Goal: Transaction & Acquisition: Obtain resource

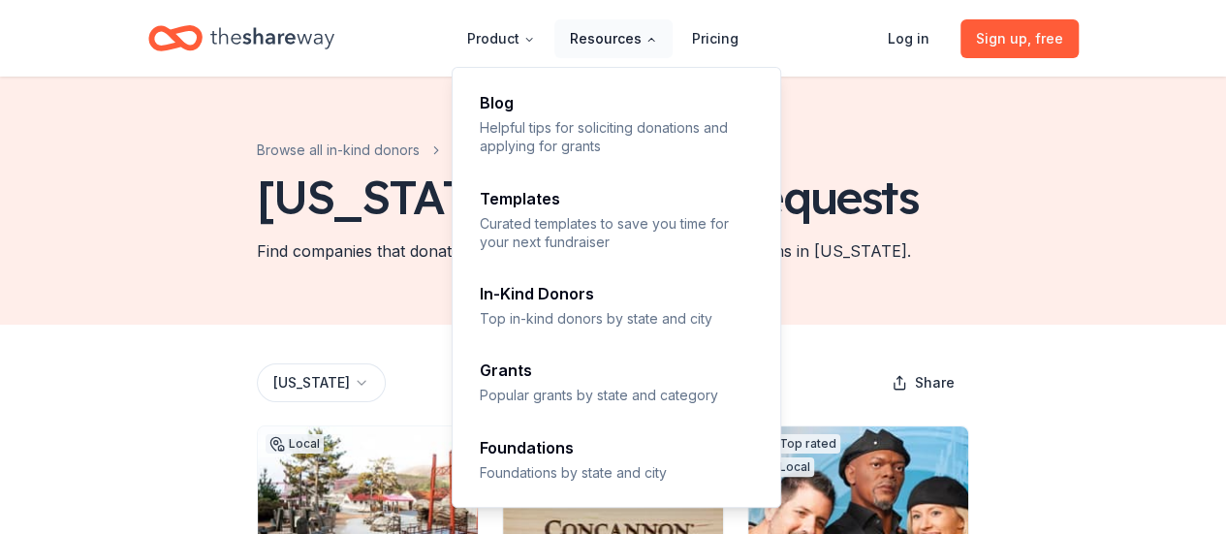
click at [606, 37] on button "Resources" at bounding box center [613, 38] width 118 height 39
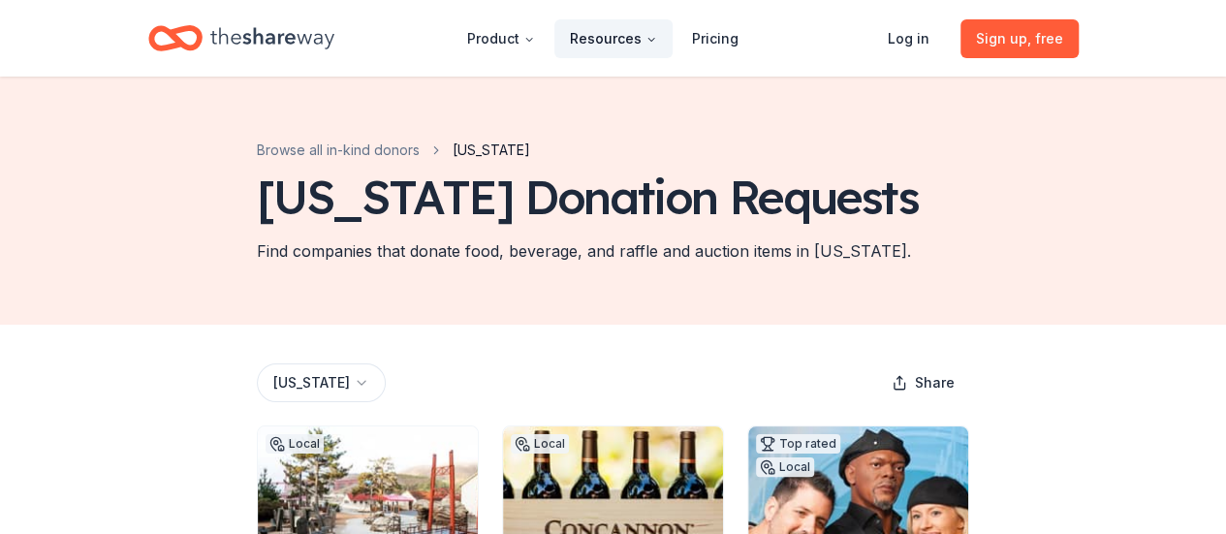
click at [613, 38] on button "Resources" at bounding box center [613, 38] width 118 height 39
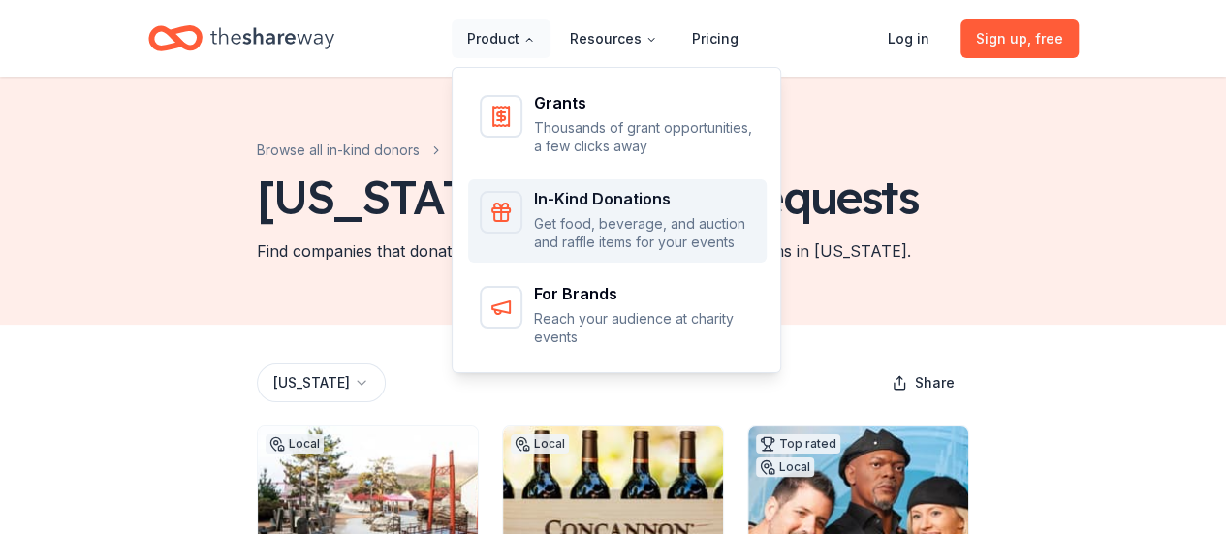
click at [541, 200] on div "In-Kind Donations" at bounding box center [644, 199] width 221 height 16
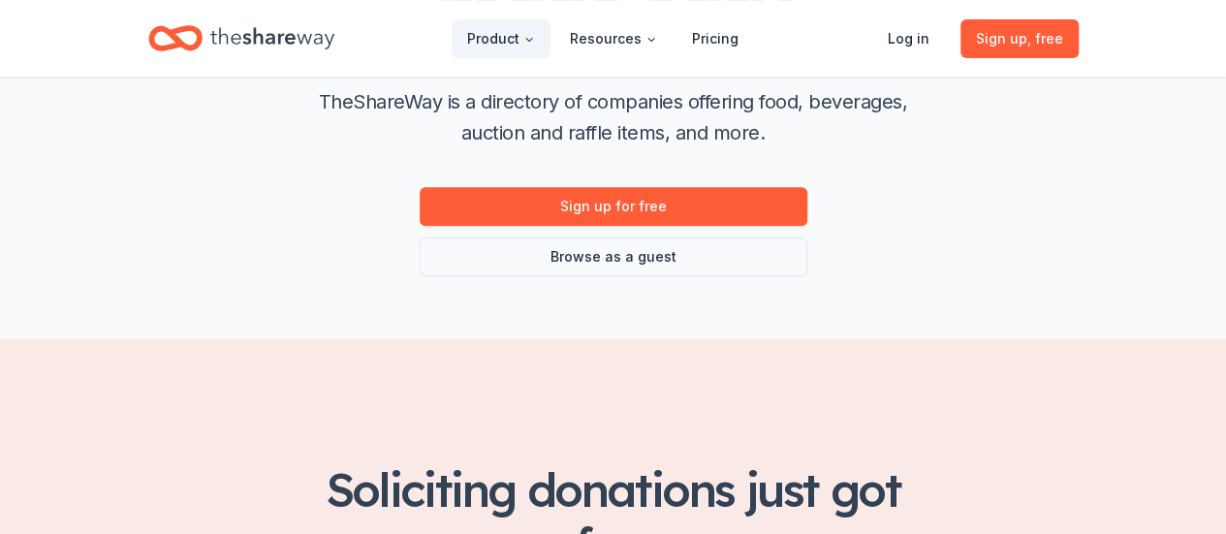
scroll to position [291, 0]
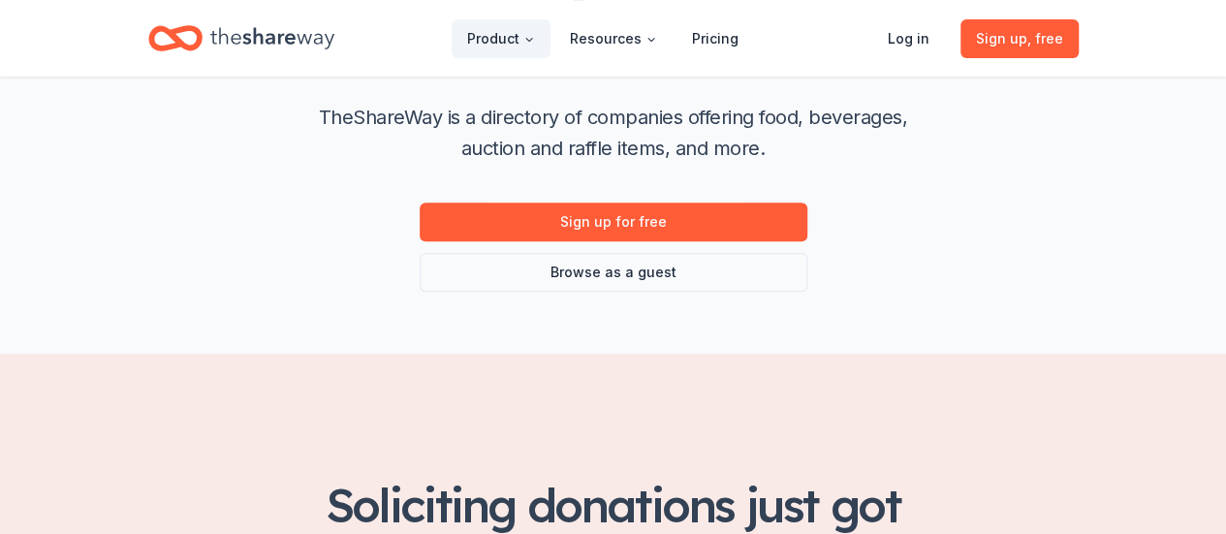
click at [709, 299] on div "Donation requests made easy TheShareWay is a directory of companies offering fo…" at bounding box center [613, 70] width 993 height 568
click at [708, 276] on link "Browse as a guest" at bounding box center [614, 272] width 388 height 39
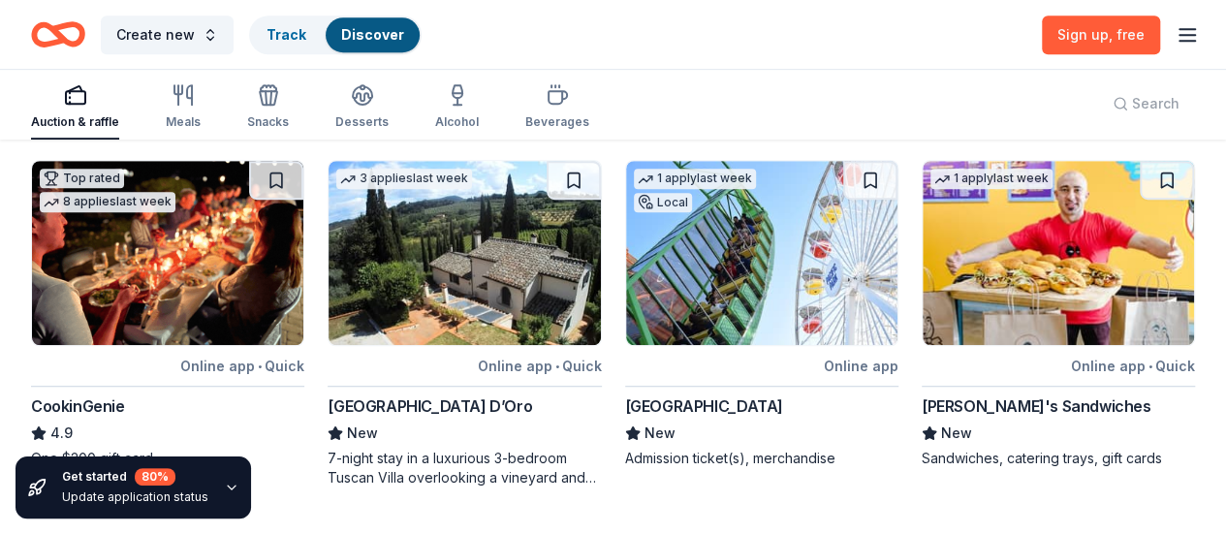
scroll to position [485, 0]
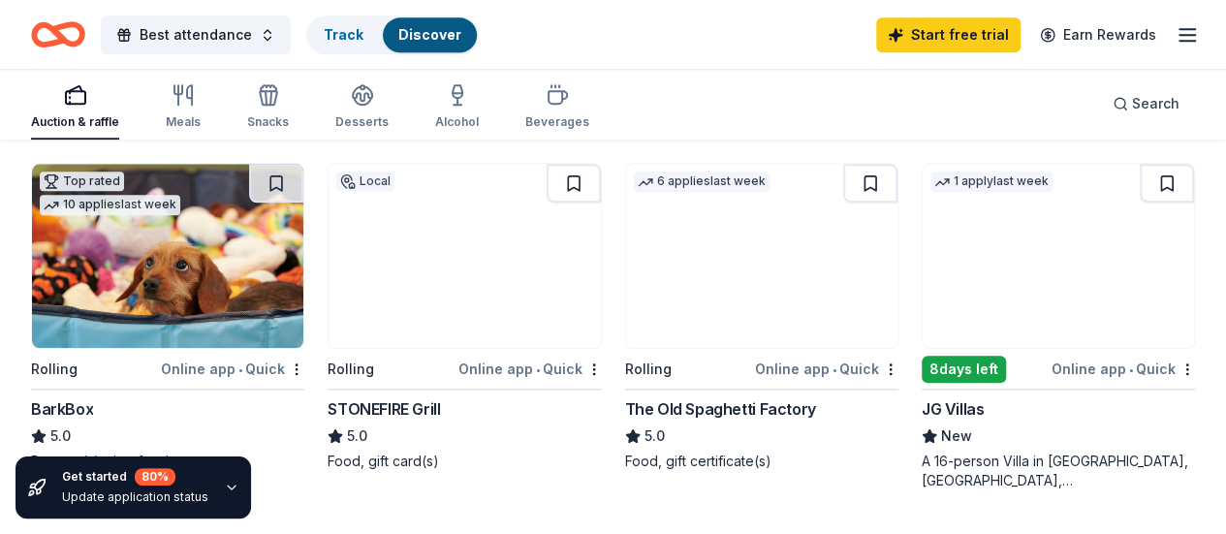
scroll to position [929, 0]
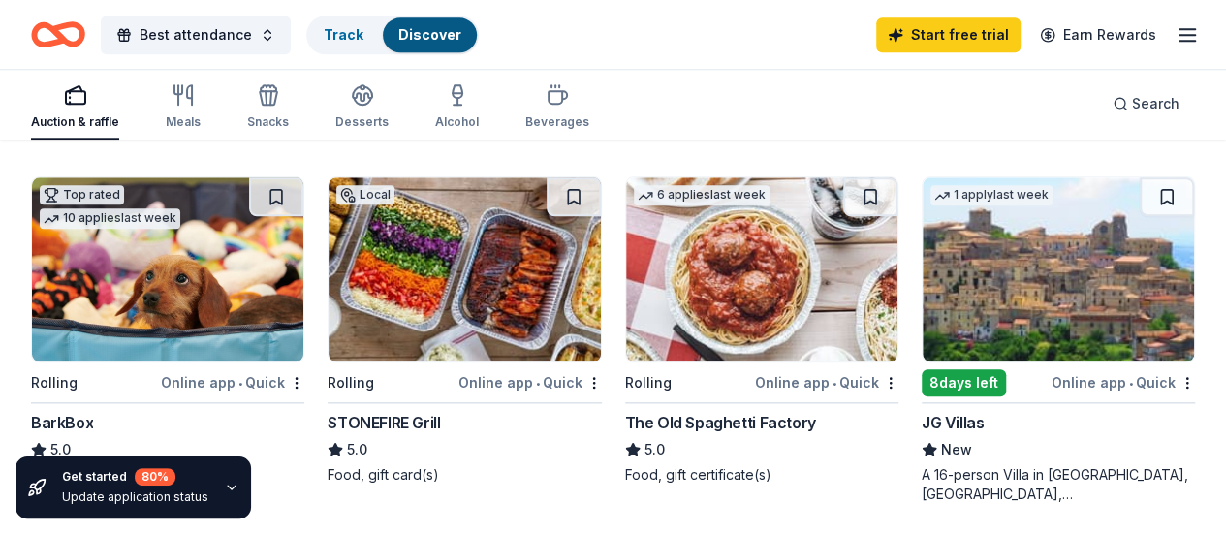
click at [923, 256] on img at bounding box center [1058, 269] width 271 height 184
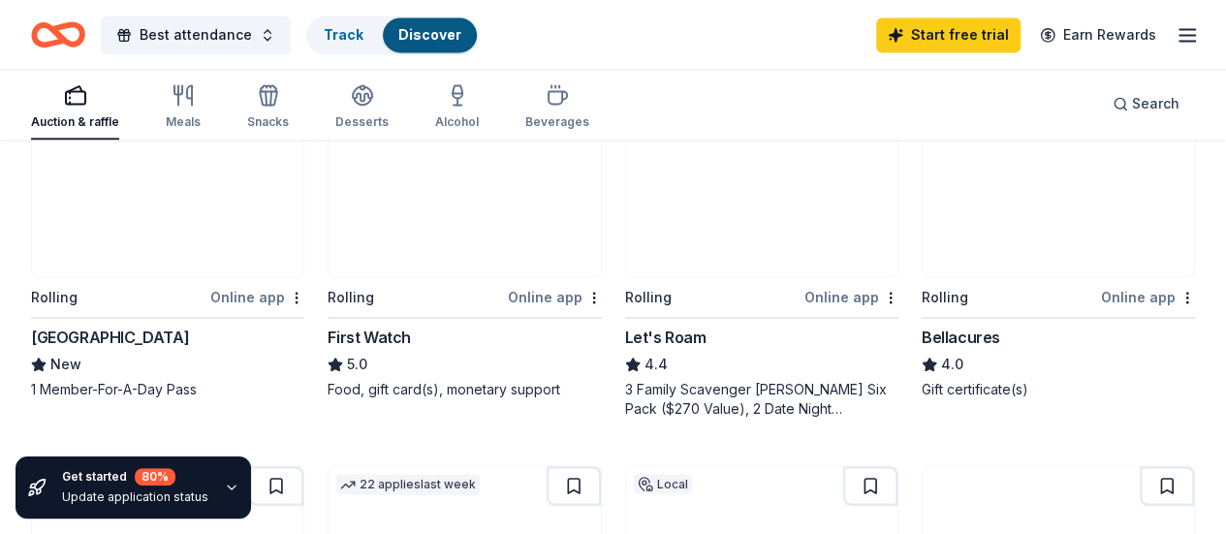
scroll to position [1413, 0]
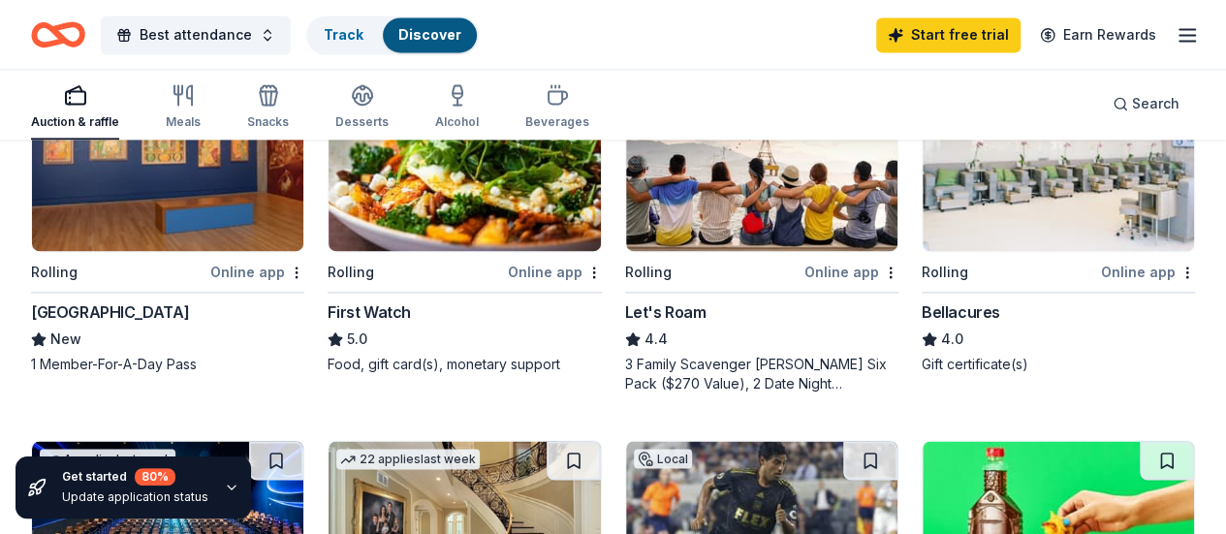
click at [303, 441] on img at bounding box center [167, 533] width 271 height 184
click at [789, 441] on img at bounding box center [761, 533] width 271 height 184
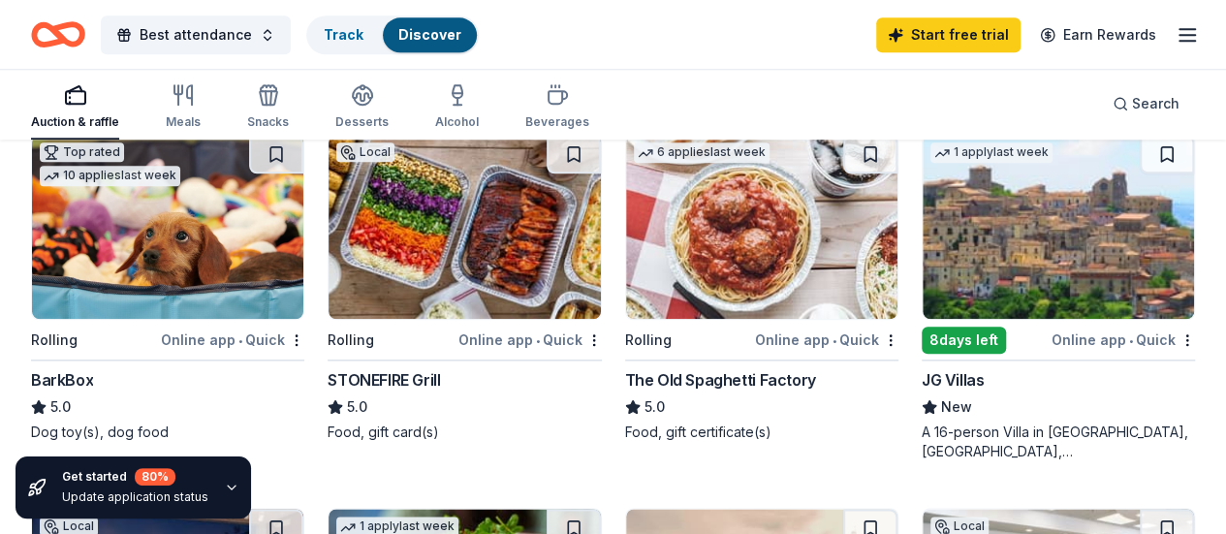
scroll to position [929, 0]
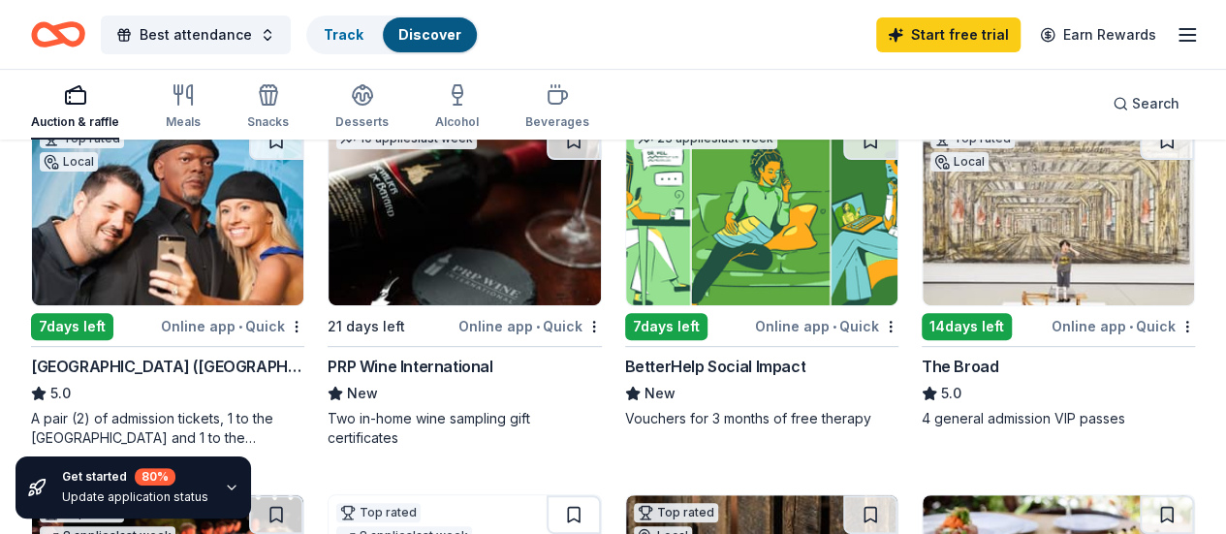
scroll to position [0, 0]
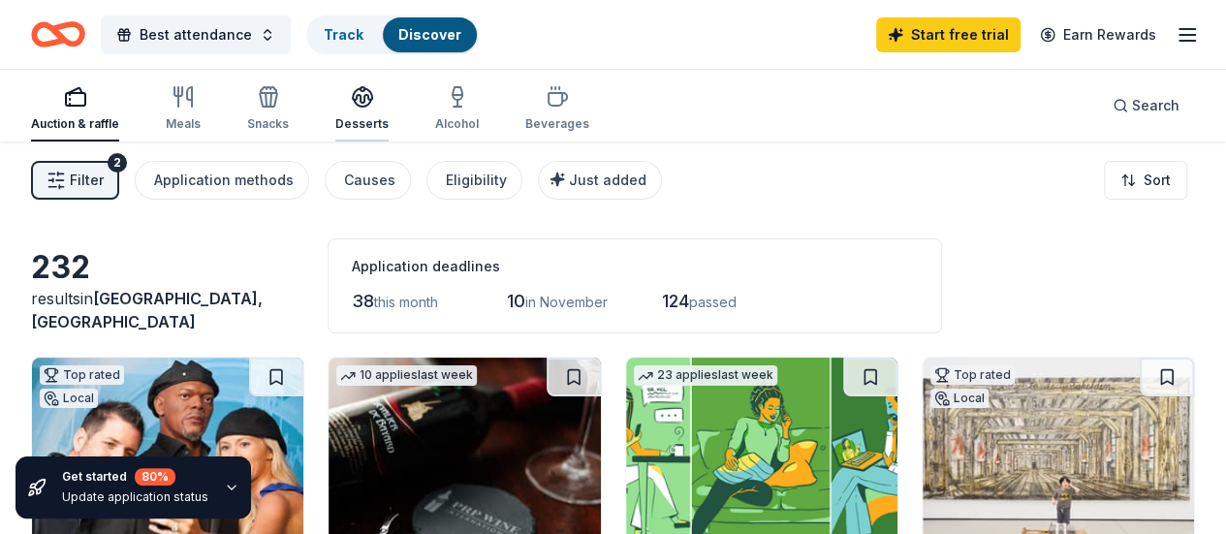
click at [371, 96] on icon "button" at bounding box center [362, 95] width 19 height 15
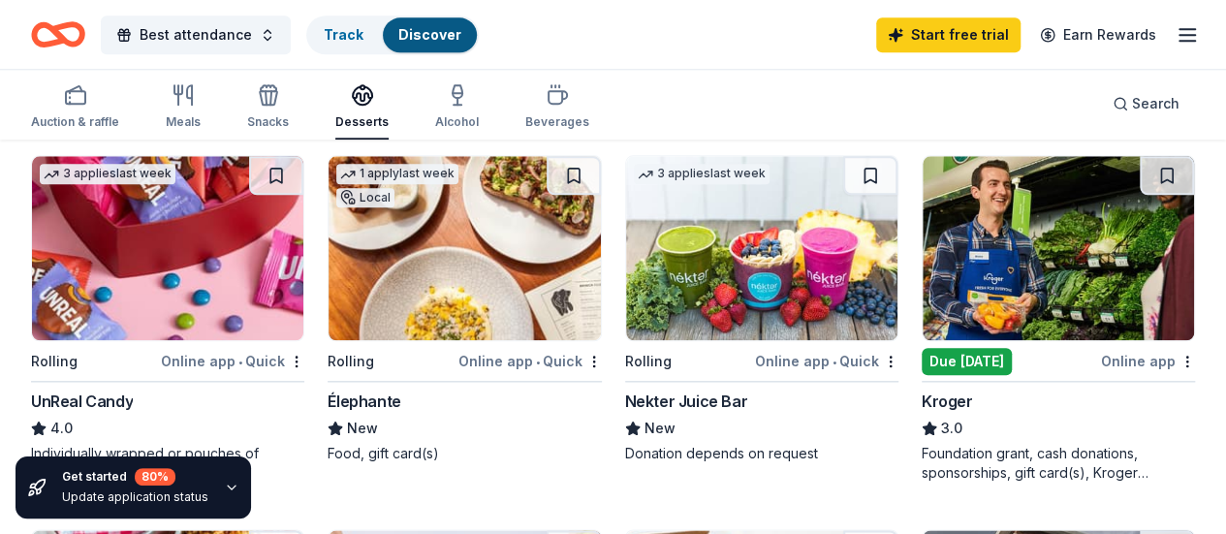
scroll to position [969, 0]
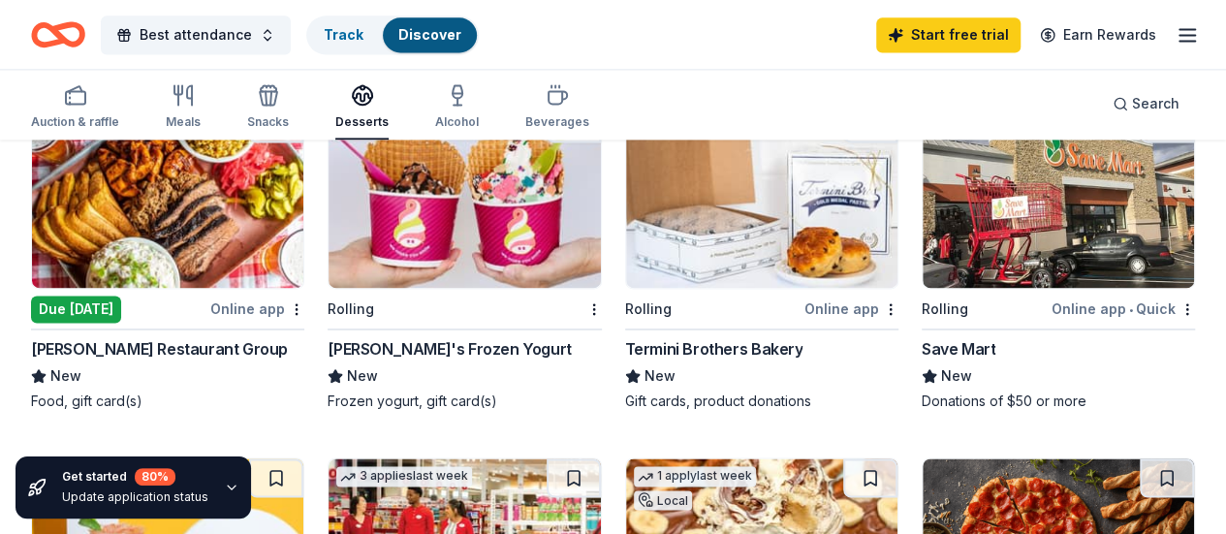
scroll to position [1260, 0]
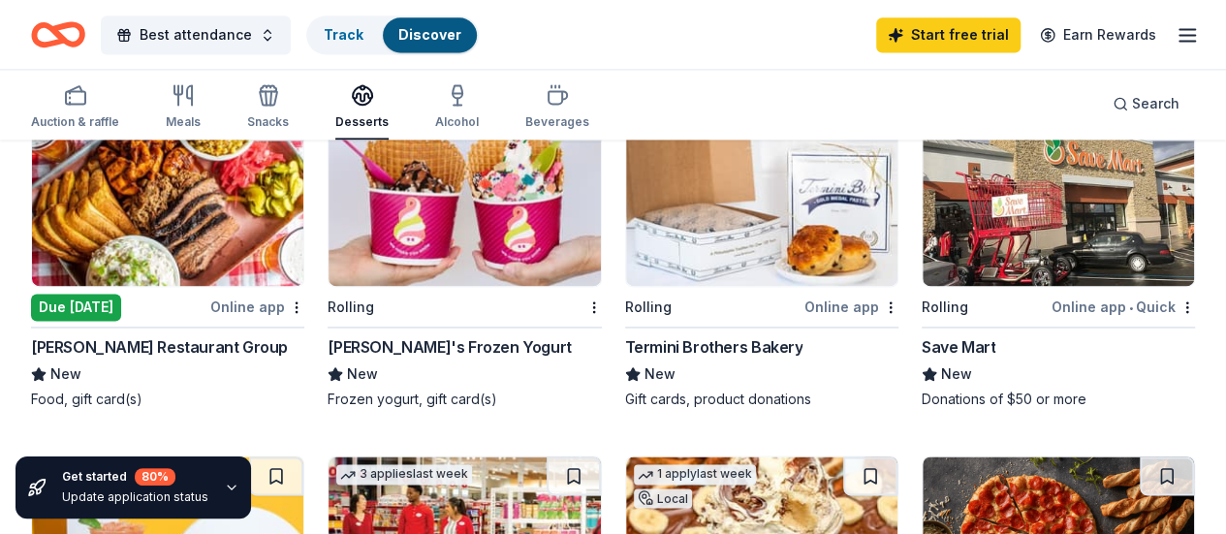
scroll to position [1357, 0]
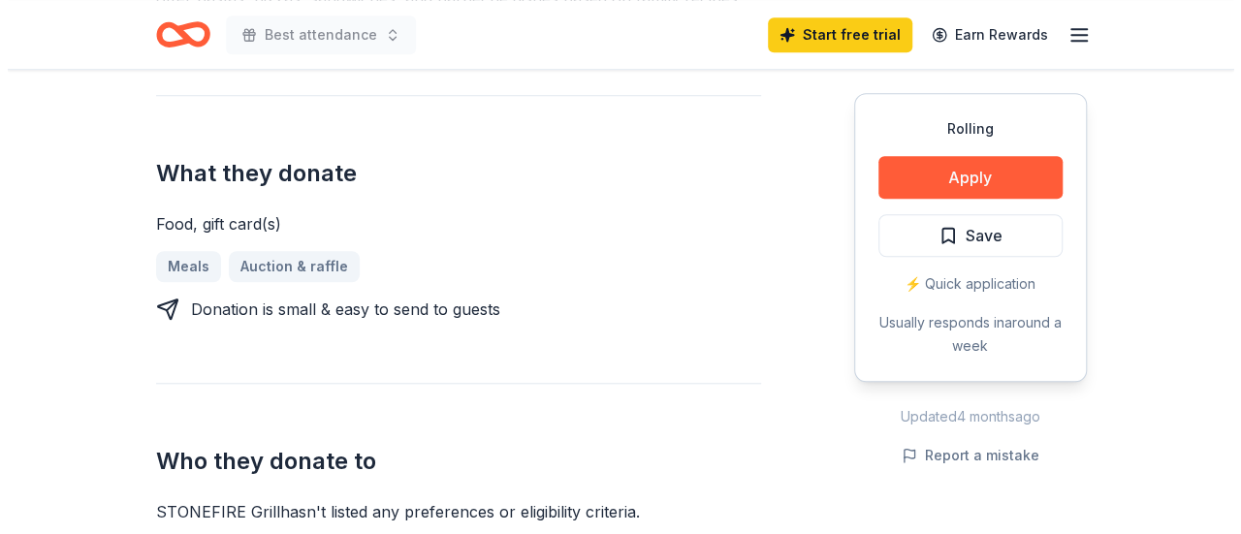
scroll to position [678, 0]
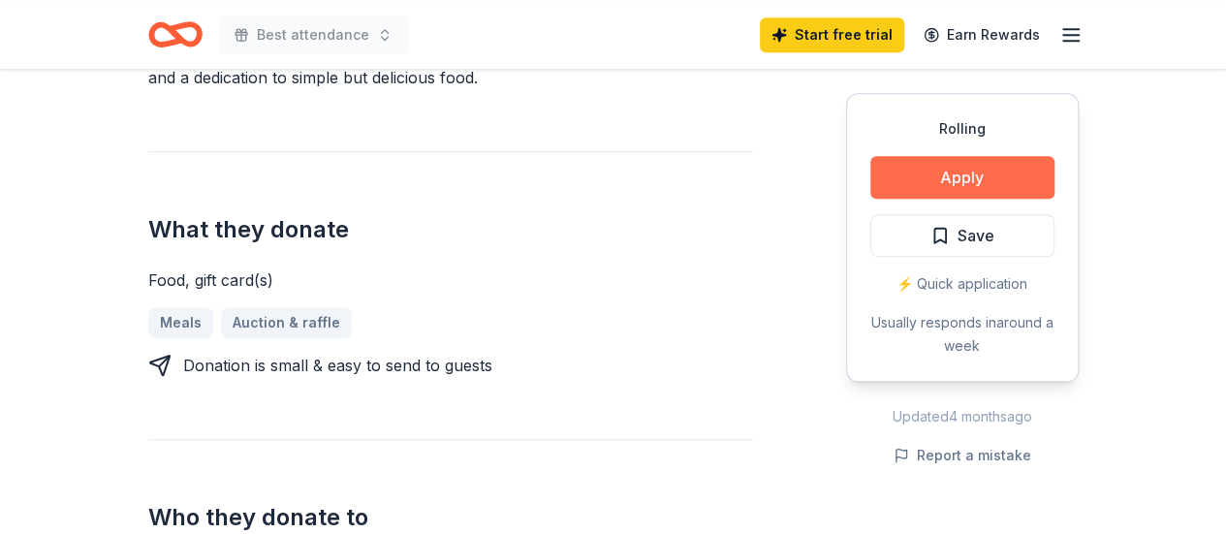
click at [991, 174] on button "Apply" at bounding box center [962, 177] width 184 height 43
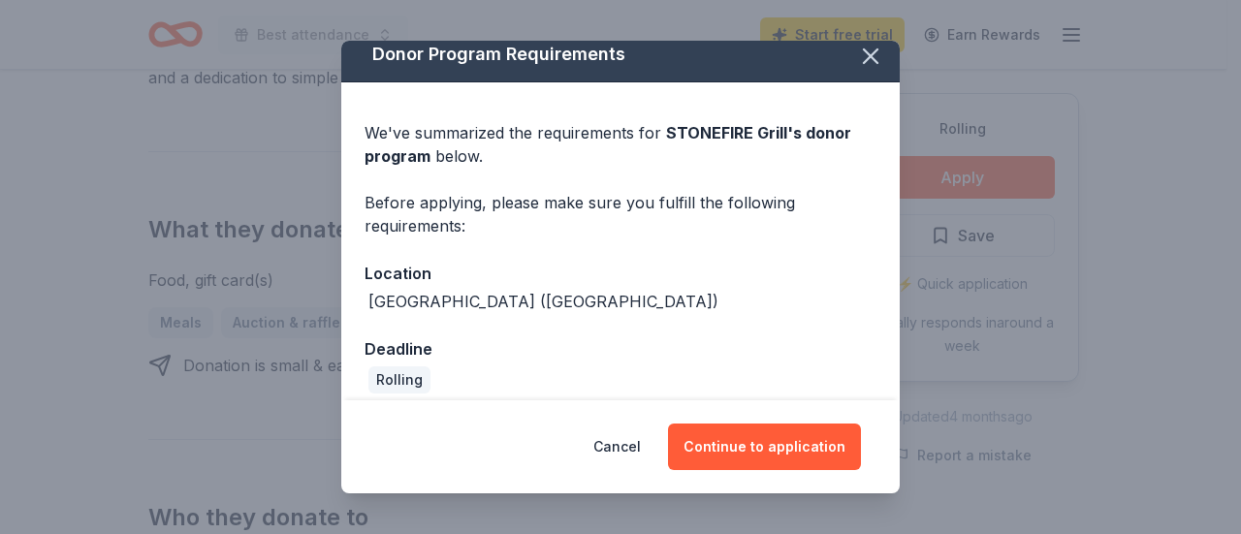
scroll to position [29, 0]
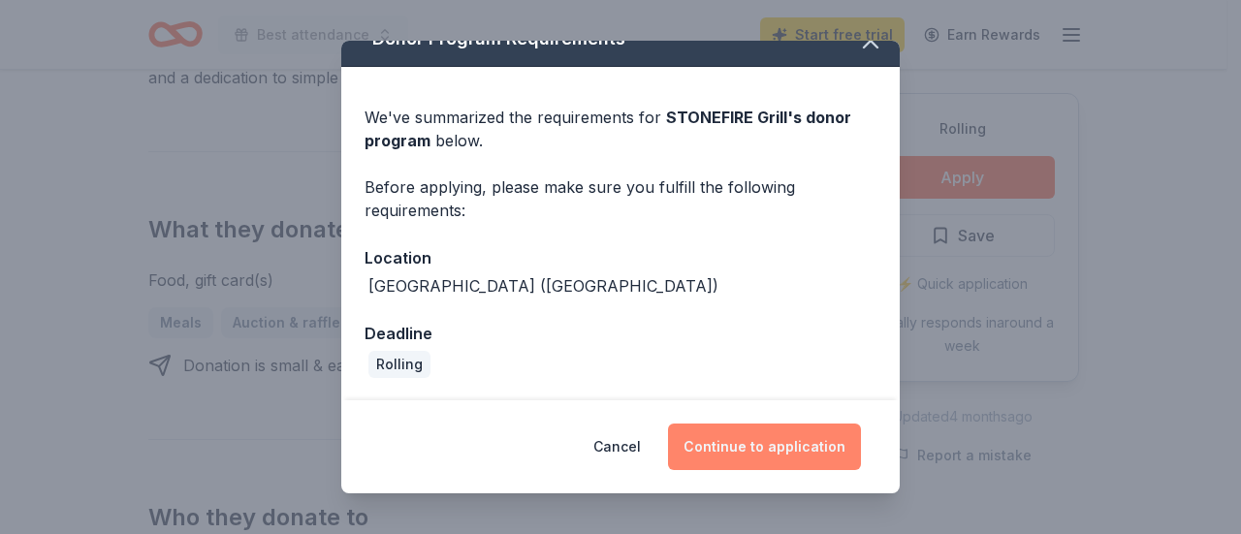
click at [772, 449] on button "Continue to application" at bounding box center [764, 447] width 193 height 47
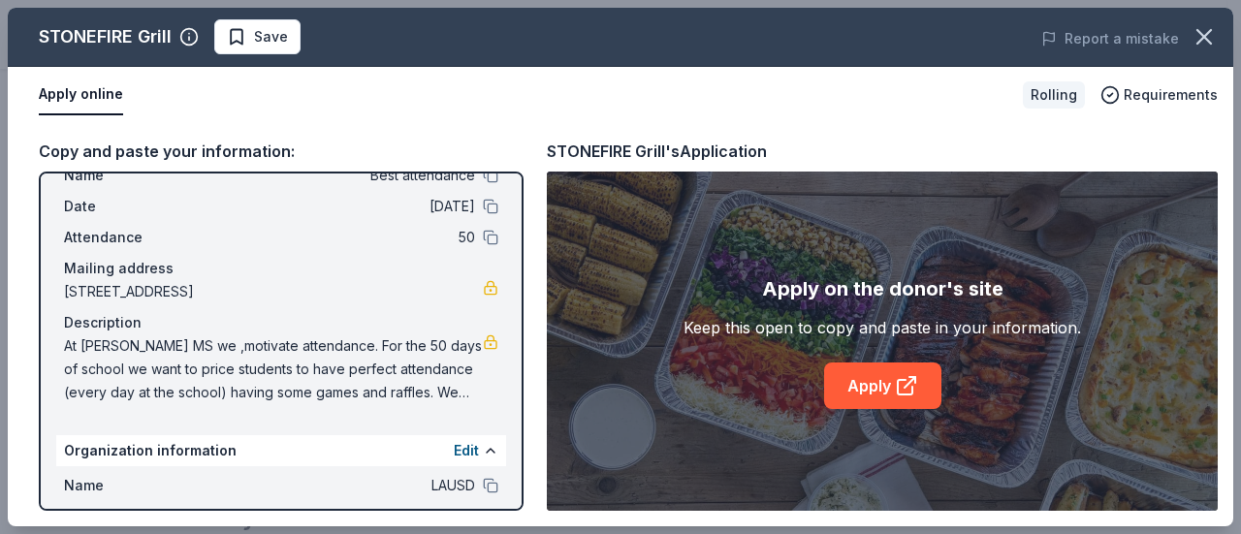
scroll to position [0, 0]
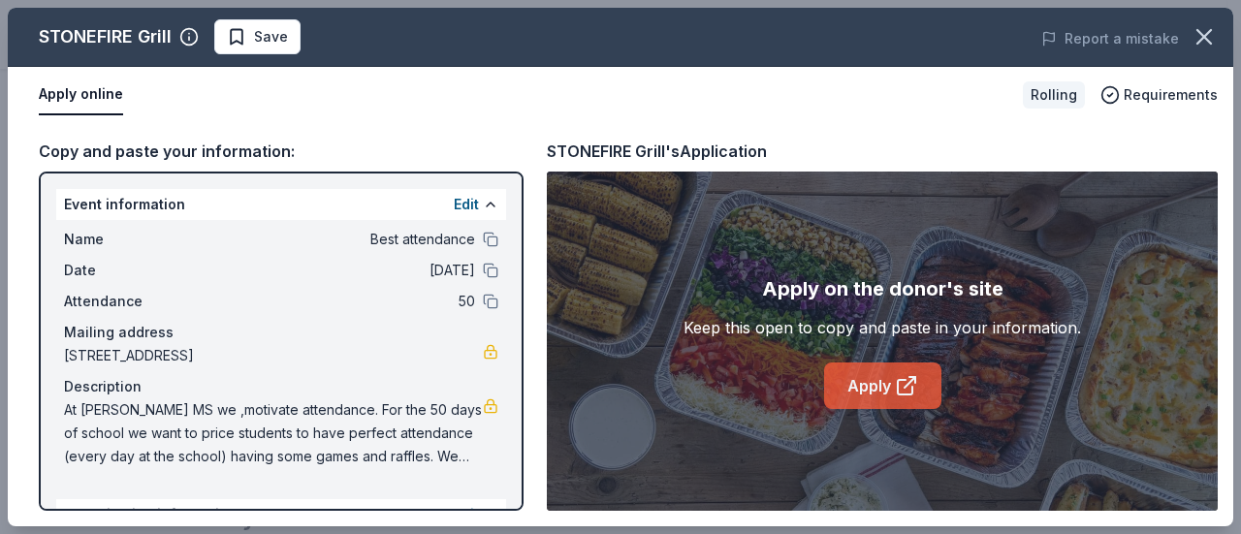
click at [889, 385] on link "Apply" at bounding box center [882, 386] width 117 height 47
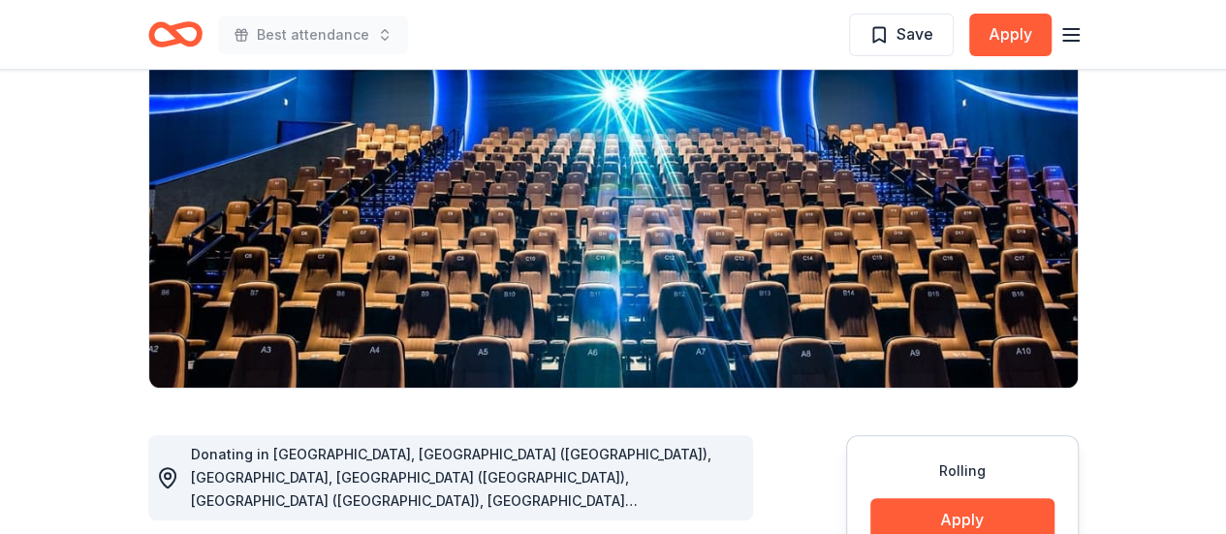
scroll to position [194, 0]
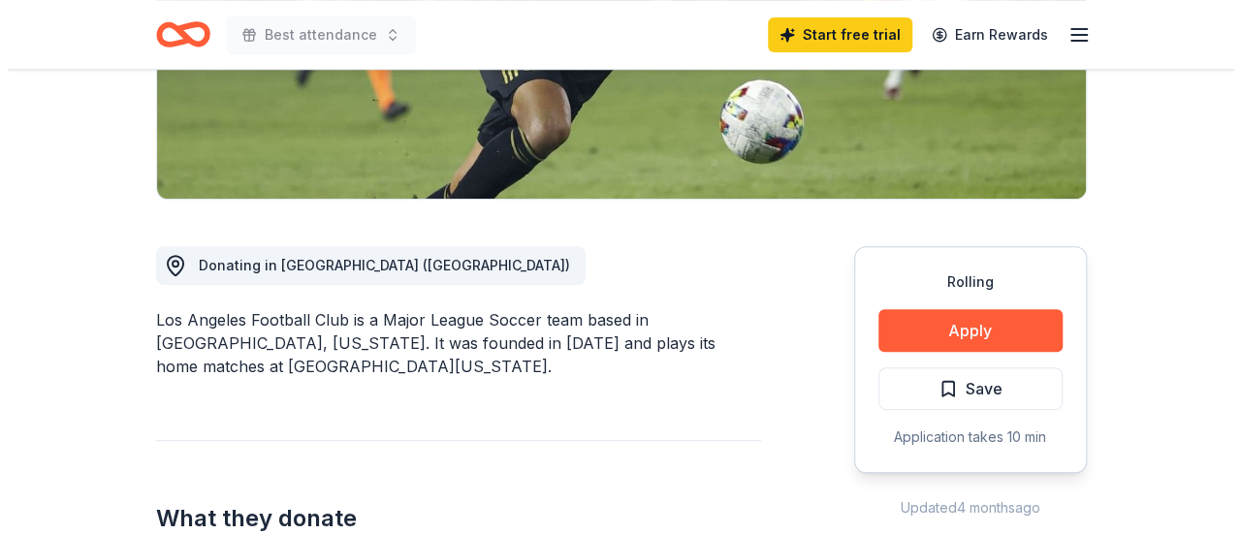
scroll to position [388, 0]
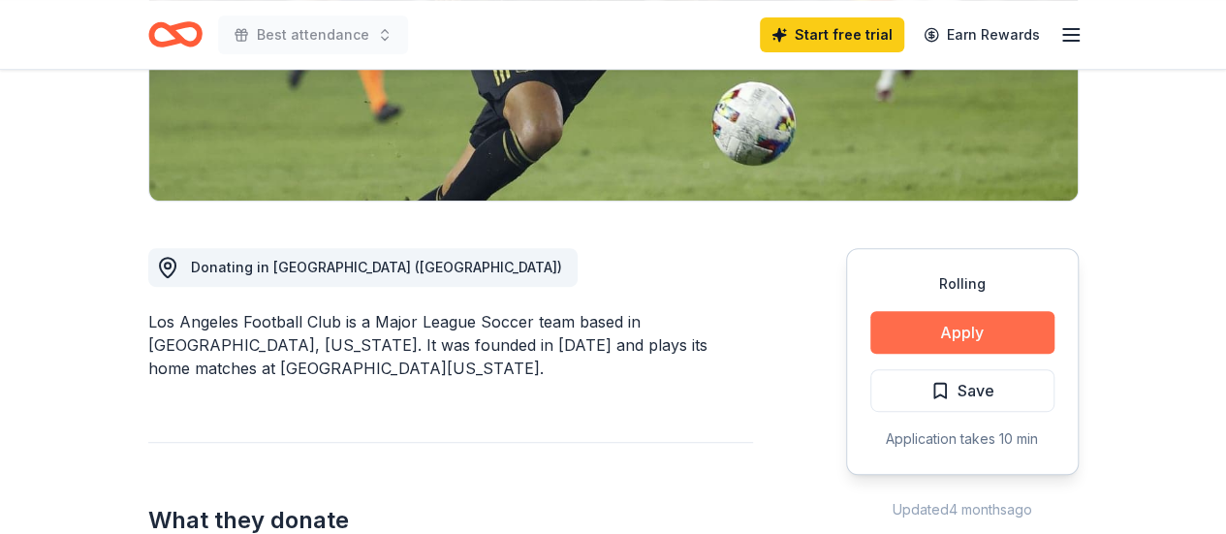
click at [1004, 333] on button "Apply" at bounding box center [962, 332] width 184 height 43
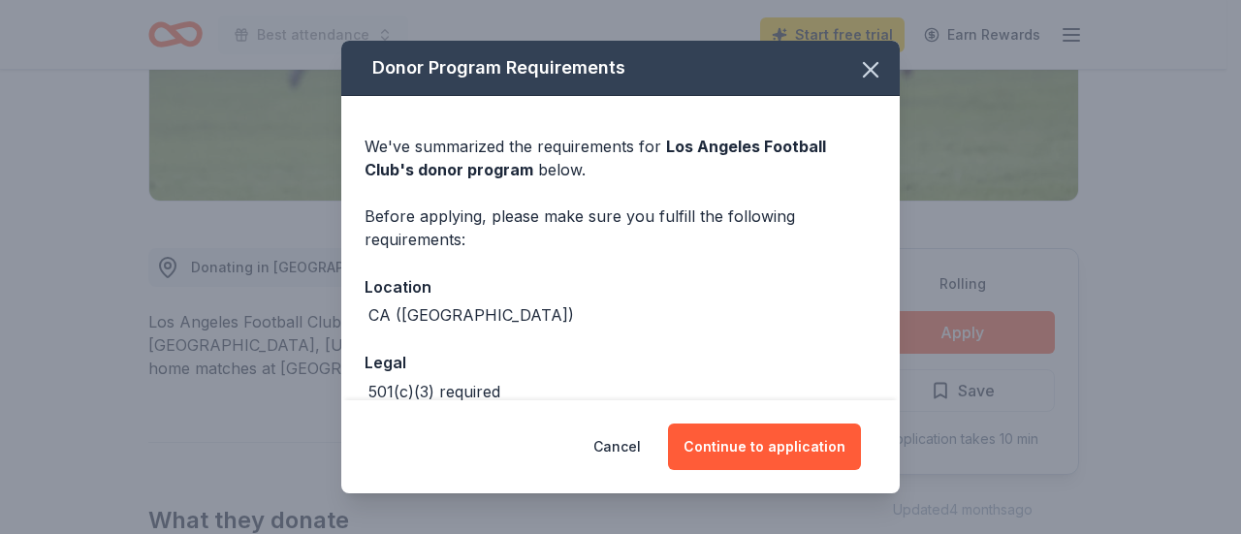
scroll to position [105, 0]
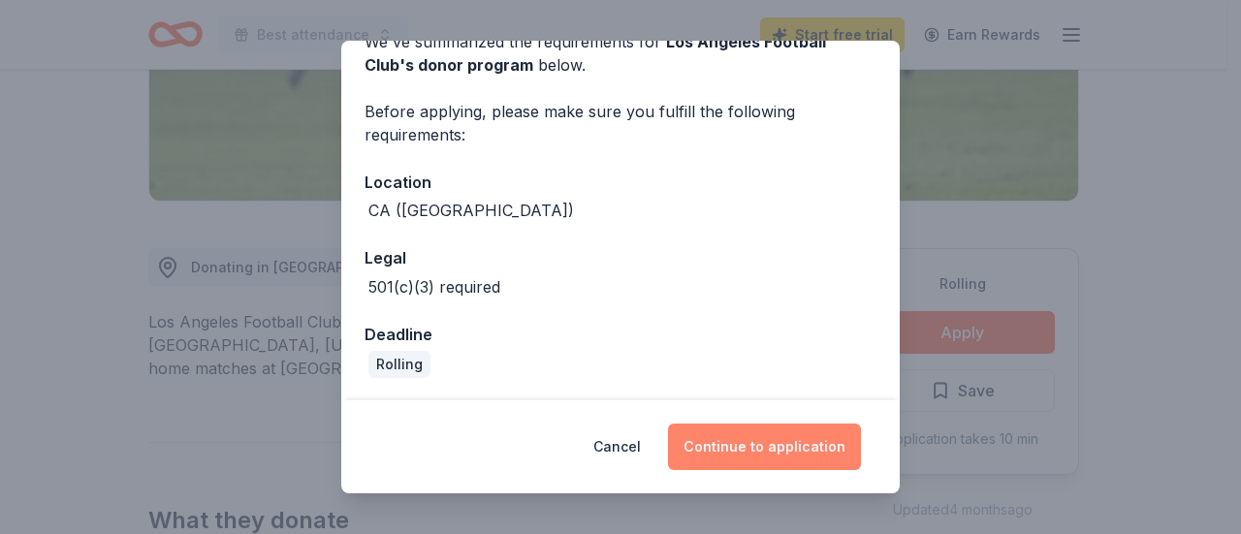
click at [789, 442] on button "Continue to application" at bounding box center [764, 447] width 193 height 47
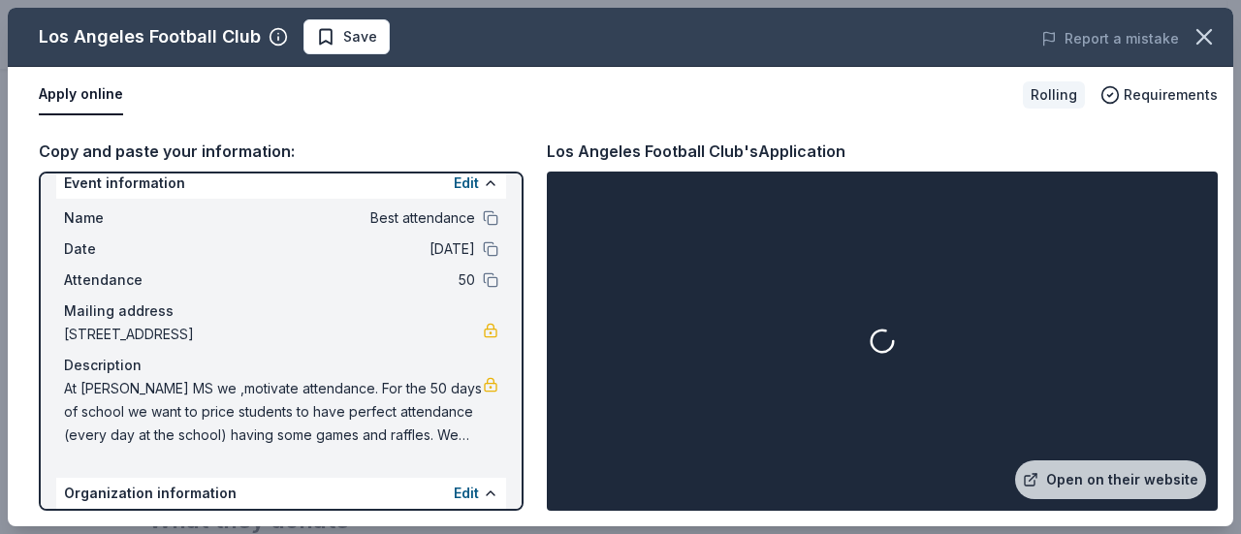
scroll to position [13, 0]
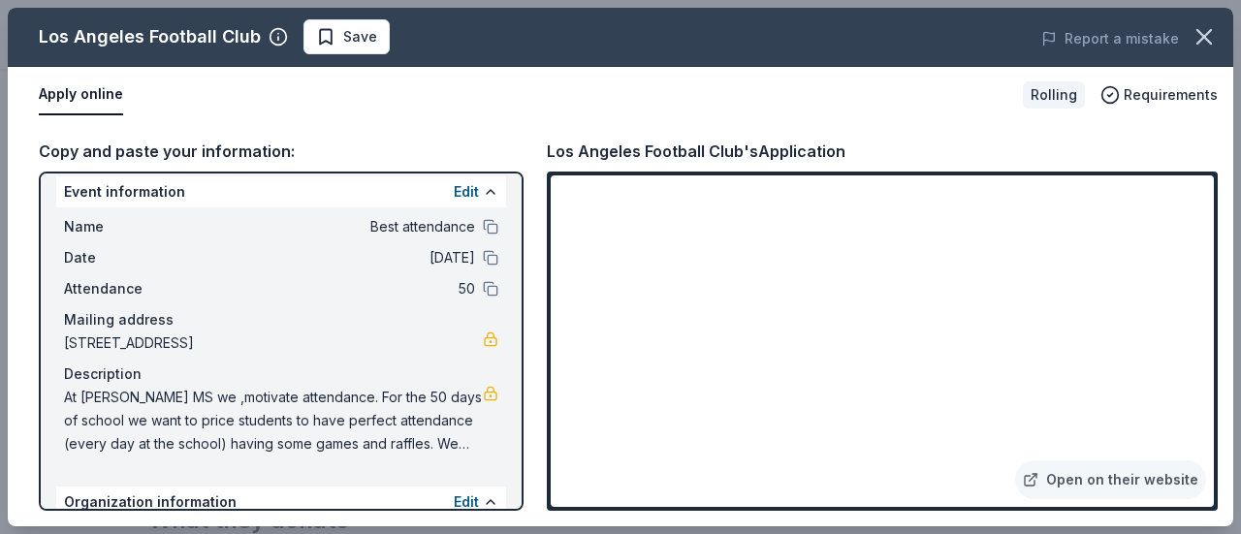
click at [463, 255] on div "Date 10/27/25" at bounding box center [281, 257] width 434 height 23
click at [483, 256] on button at bounding box center [491, 258] width 16 height 16
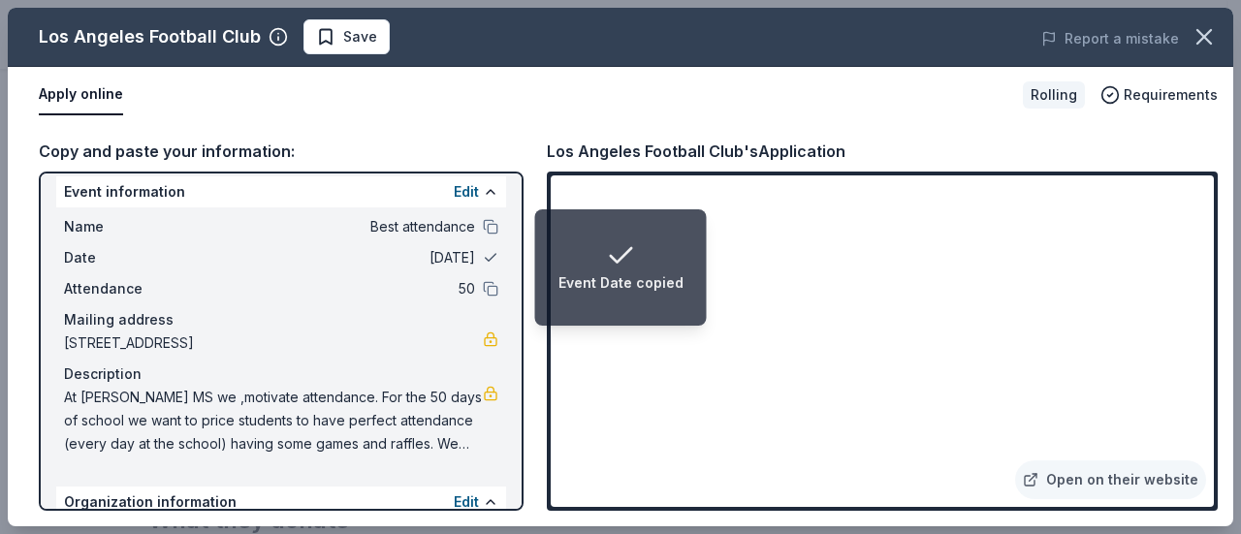
click at [483, 255] on button at bounding box center [491, 258] width 16 height 16
click at [425, 255] on span "10/27/25" at bounding box center [334, 257] width 281 height 23
click at [454, 192] on button "Edit" at bounding box center [466, 191] width 25 height 23
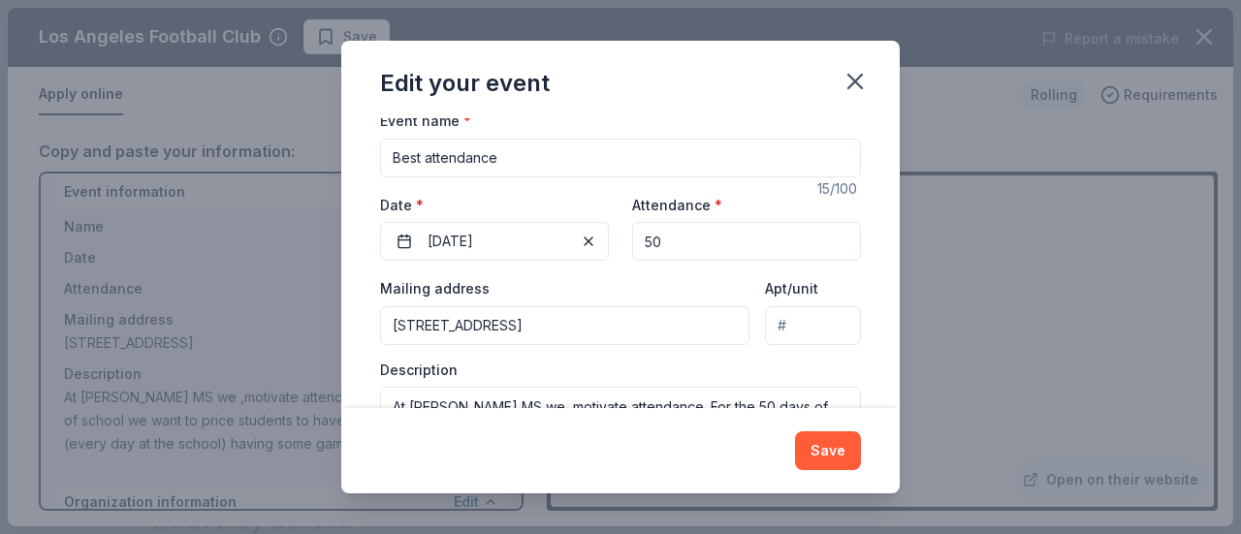
scroll to position [166, 0]
click at [581, 236] on span "button" at bounding box center [588, 240] width 23 height 23
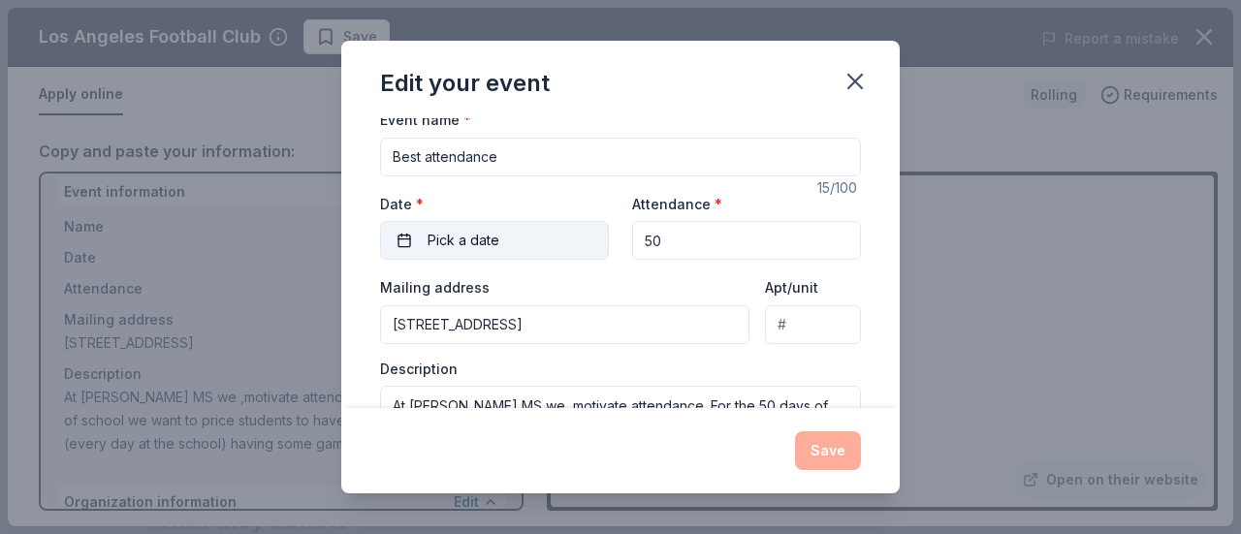
click at [473, 232] on span "Pick a date" at bounding box center [463, 240] width 72 height 23
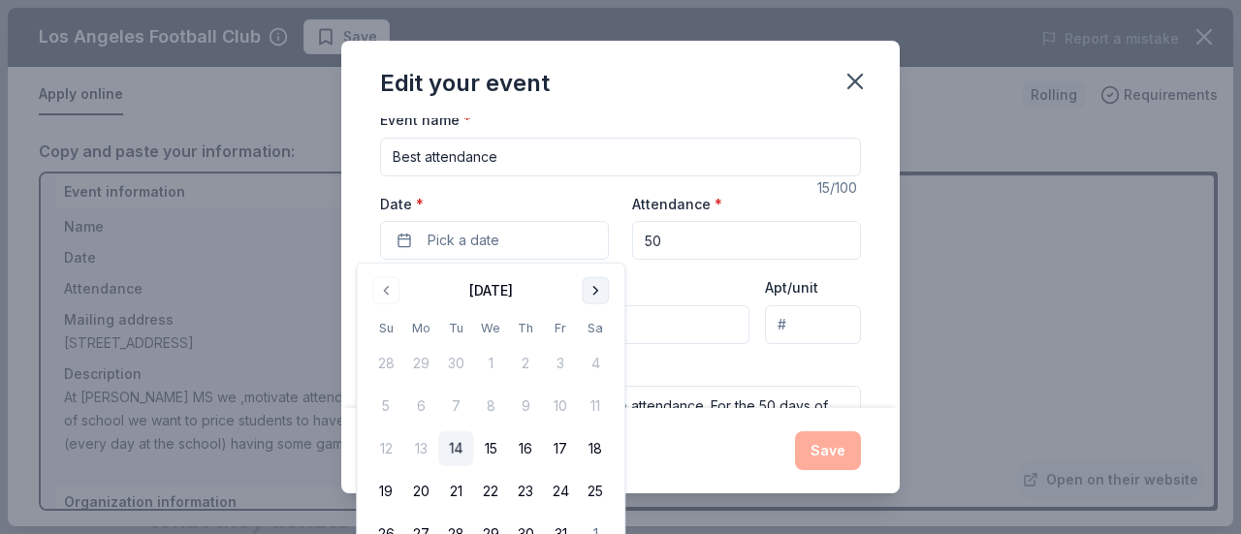
click at [599, 294] on button "Go to next month" at bounding box center [595, 290] width 27 height 27
click at [450, 441] on button "11" at bounding box center [455, 448] width 35 height 35
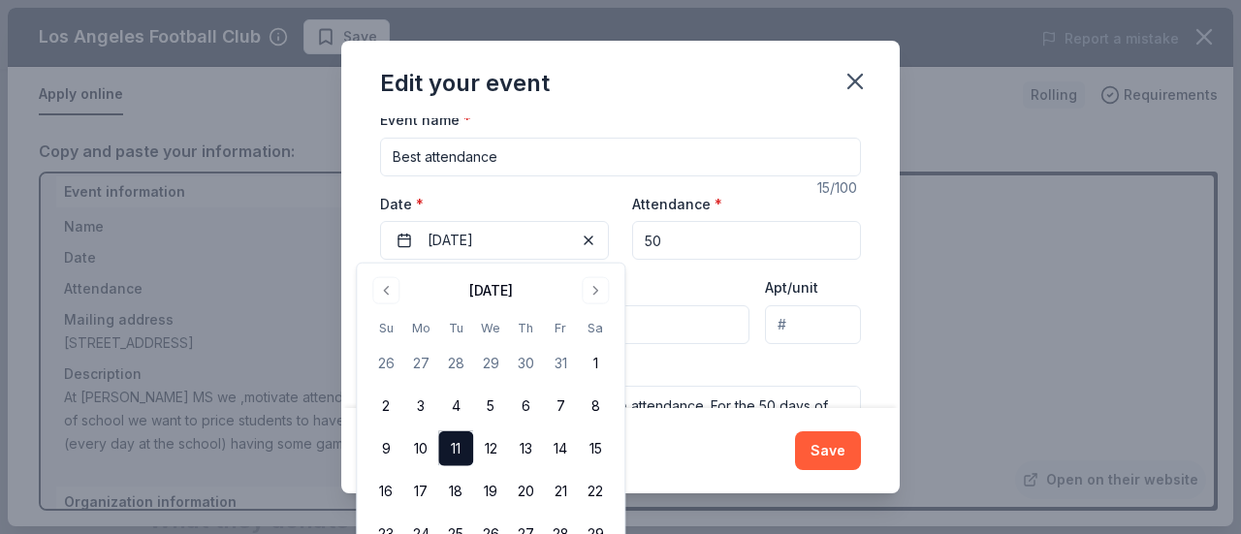
click at [859, 349] on div "Changes made here will update the Event too. Update donors you've applied to Le…" at bounding box center [620, 263] width 558 height 290
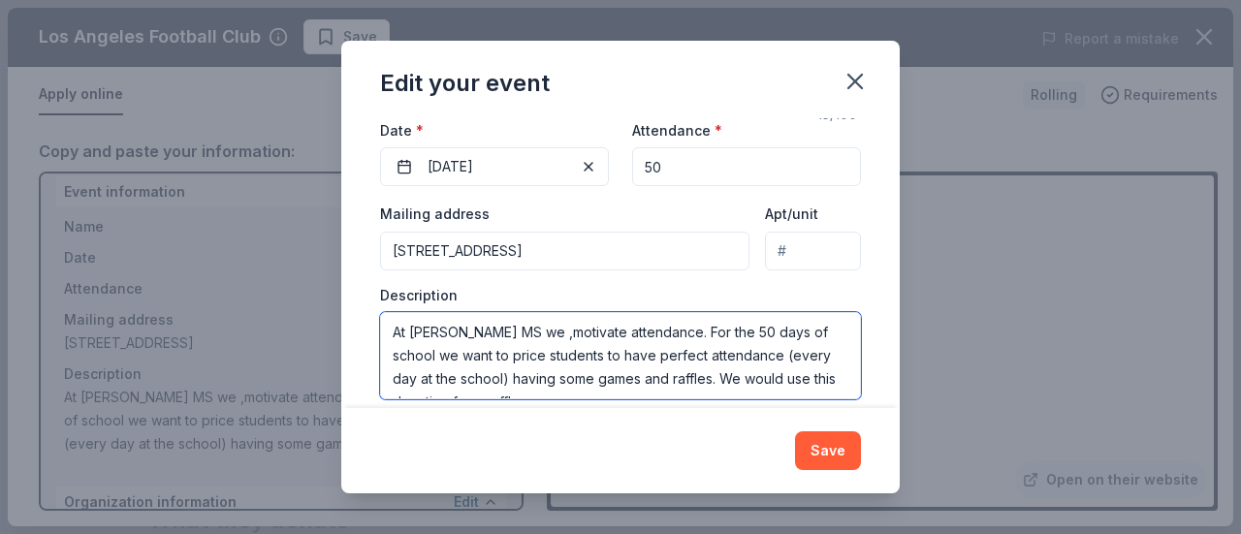
scroll to position [260, 0]
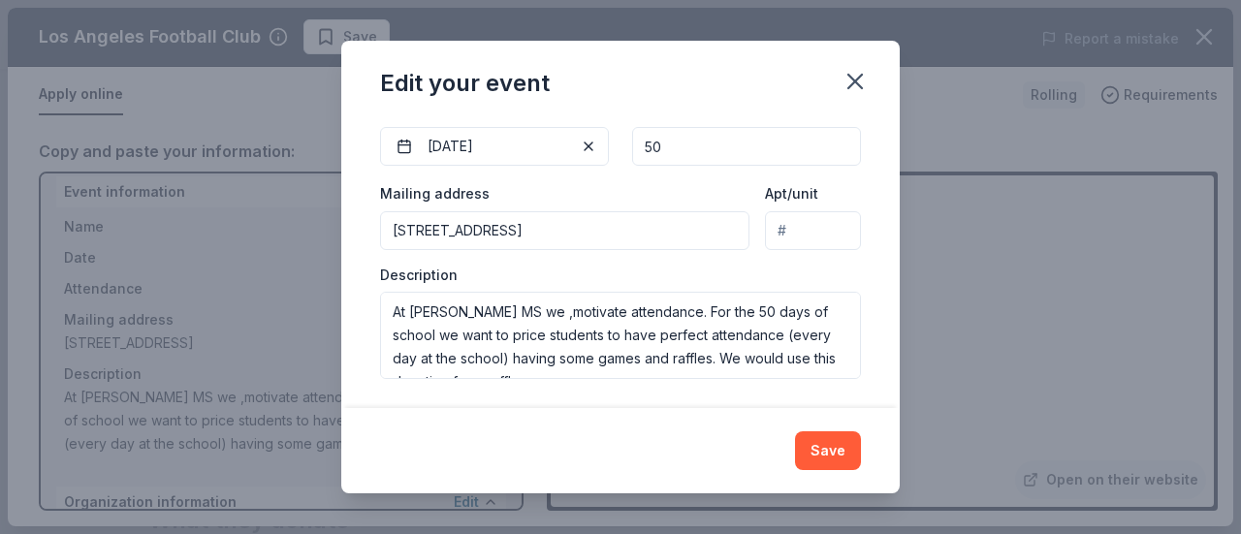
click at [845, 446] on button "Save" at bounding box center [828, 450] width 66 height 39
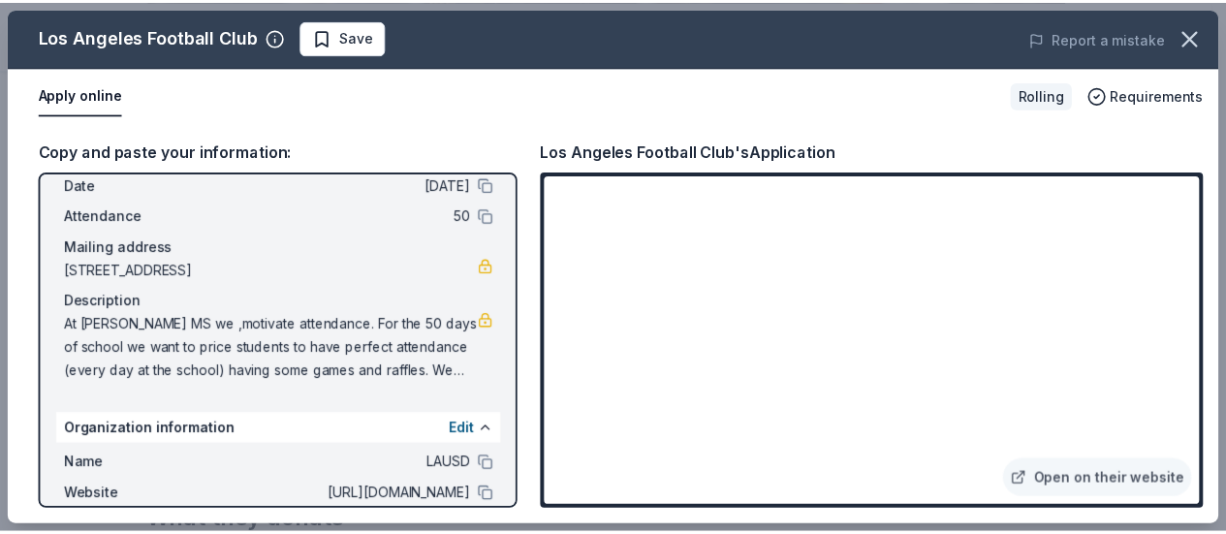
scroll to position [192, 0]
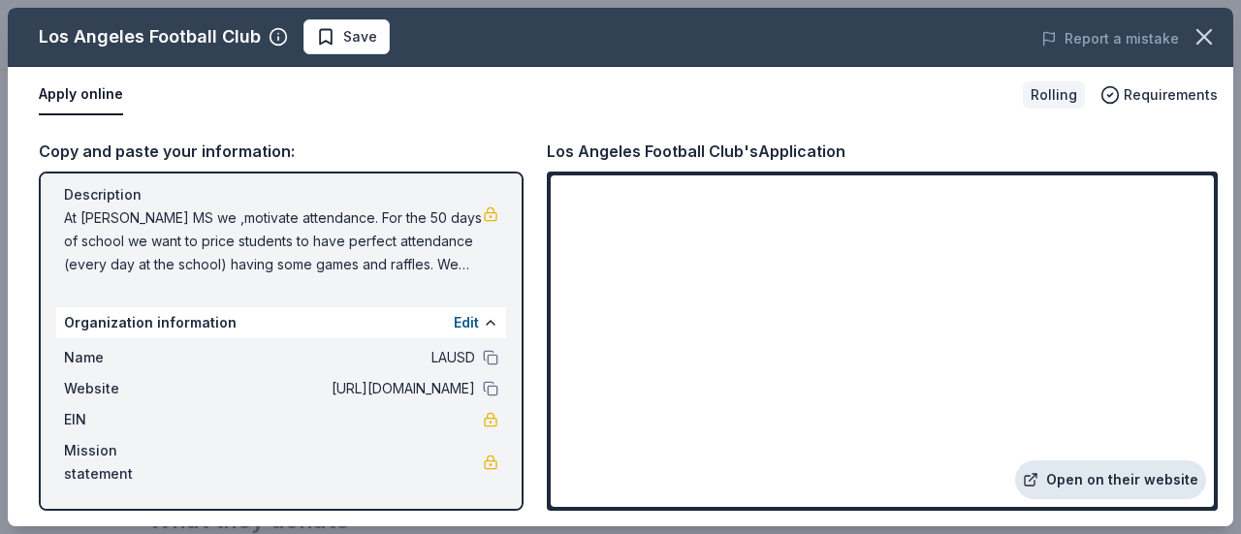
click at [1127, 484] on link "Open on their website" at bounding box center [1110, 479] width 191 height 39
click at [1204, 35] on icon "button" at bounding box center [1203, 36] width 27 height 27
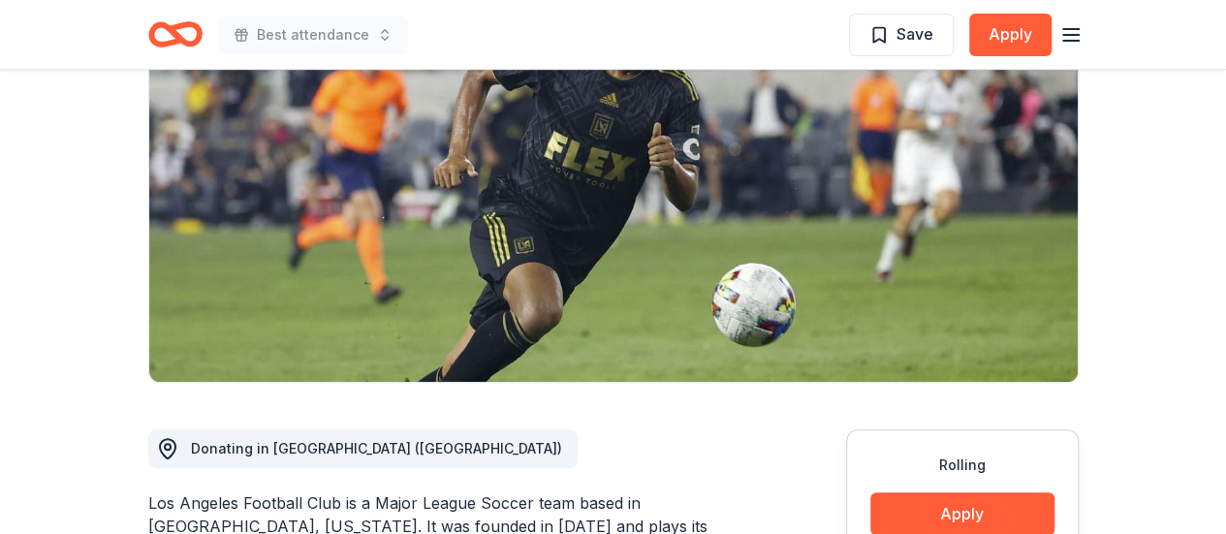
scroll to position [0, 0]
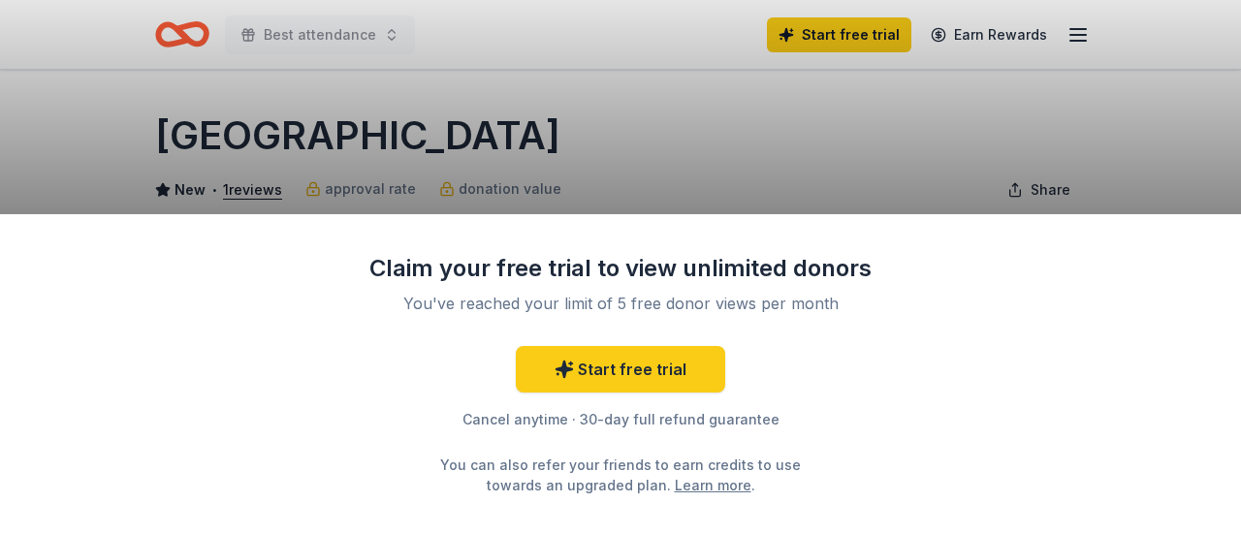
click at [845, 170] on div "Claim your free trial to view unlimited donors You've reached your limit of 5 f…" at bounding box center [620, 267] width 1241 height 534
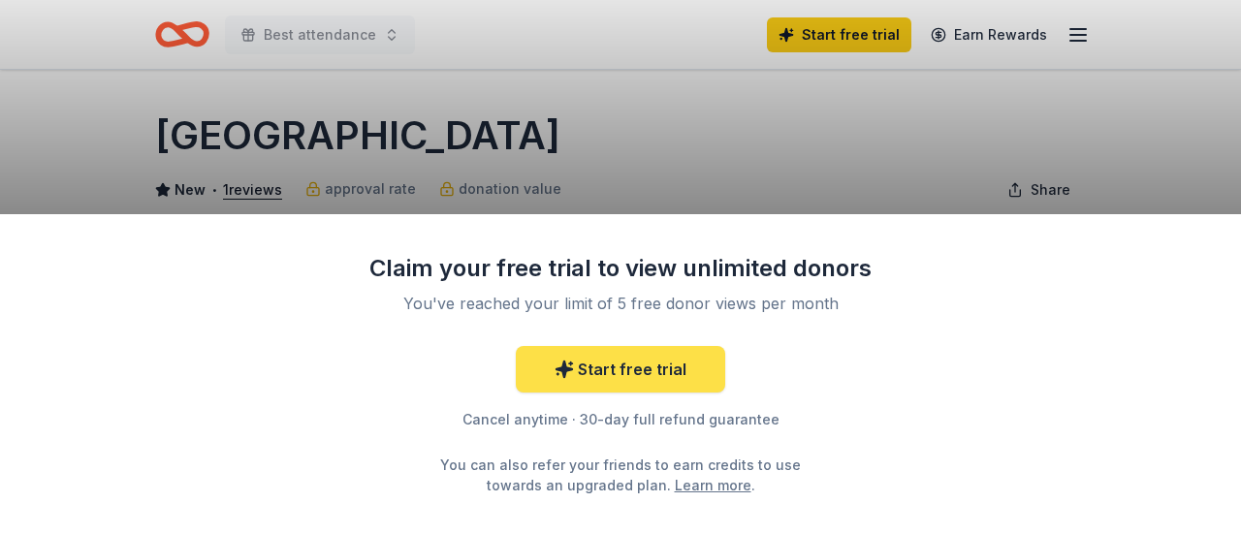
click at [690, 367] on link "Start free trial" at bounding box center [620, 369] width 209 height 47
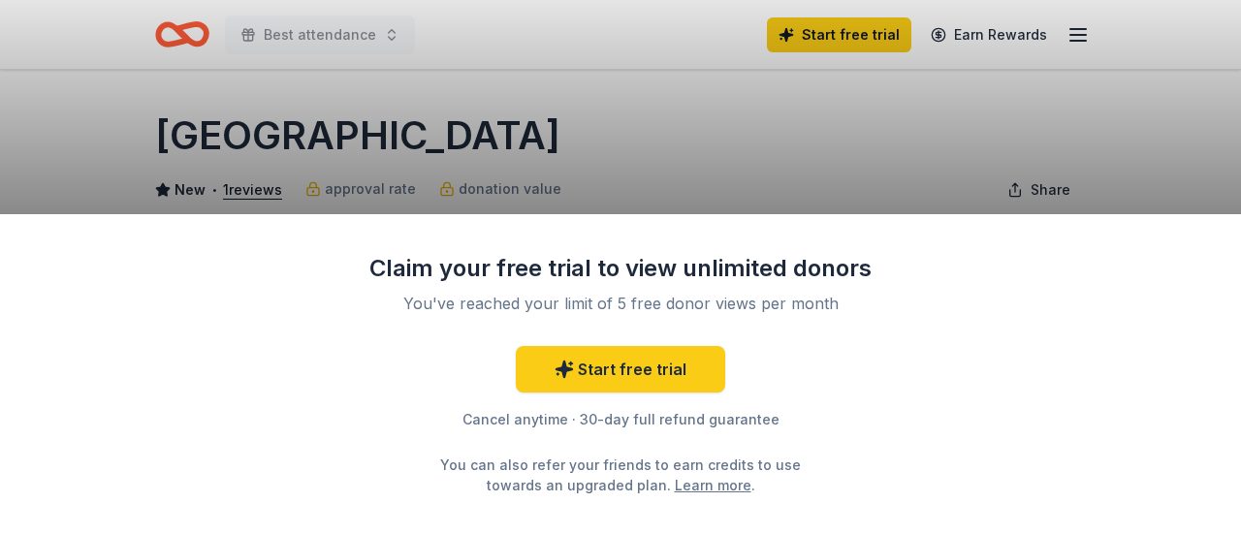
click at [967, 173] on div "Claim your free trial to view unlimited donors You've reached your limit of 5 f…" at bounding box center [620, 267] width 1241 height 534
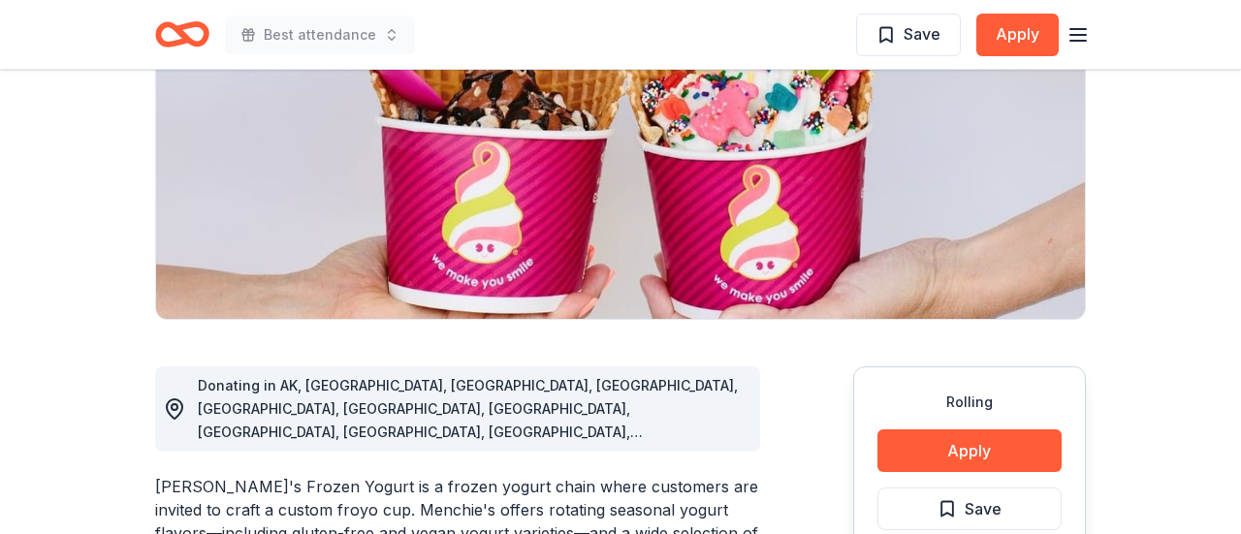
scroll to position [291, 0]
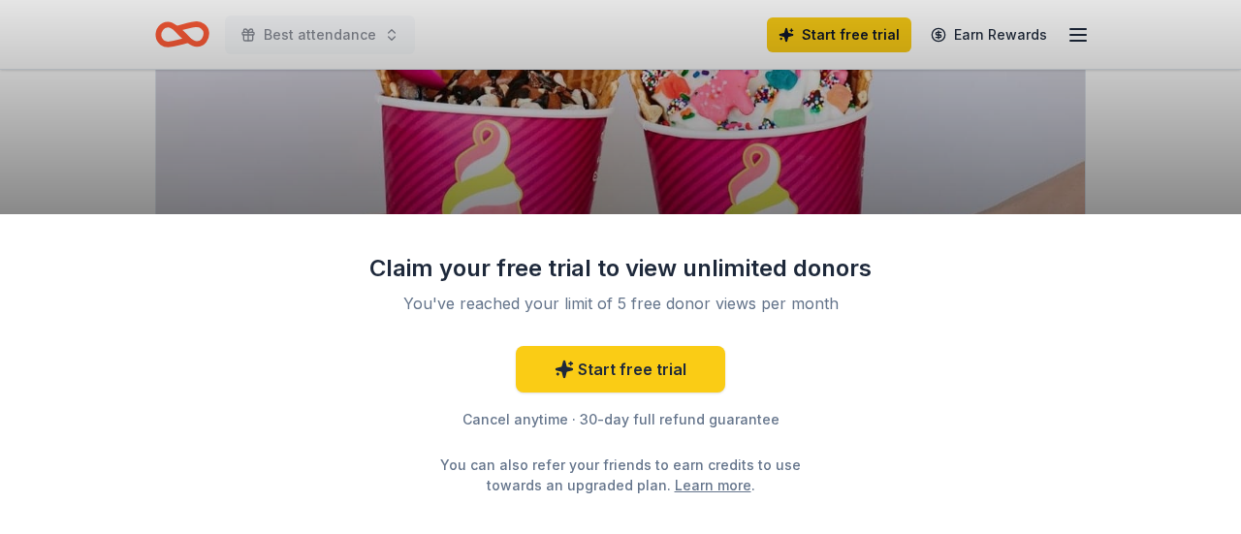
click at [939, 166] on div "Claim your free trial to view unlimited donors You've reached your limit of 5 f…" at bounding box center [620, 267] width 1241 height 534
click at [790, 249] on div "Claim your free trial to view unlimited donors You've reached your limit of 5 f…" at bounding box center [620, 374] width 1241 height 320
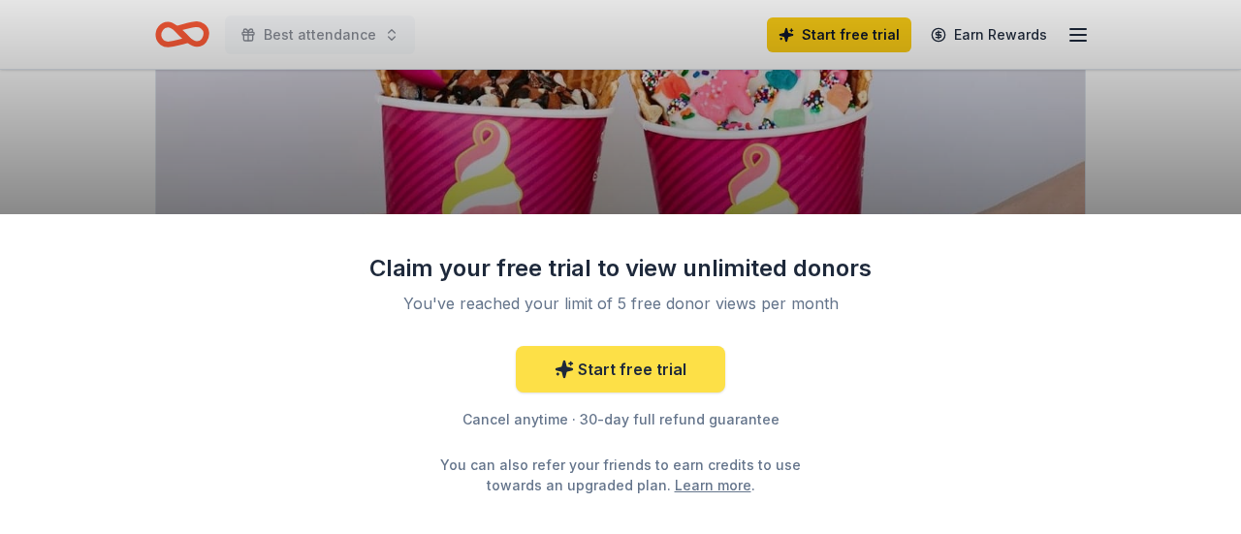
click at [638, 371] on link "Start free trial" at bounding box center [620, 369] width 209 height 47
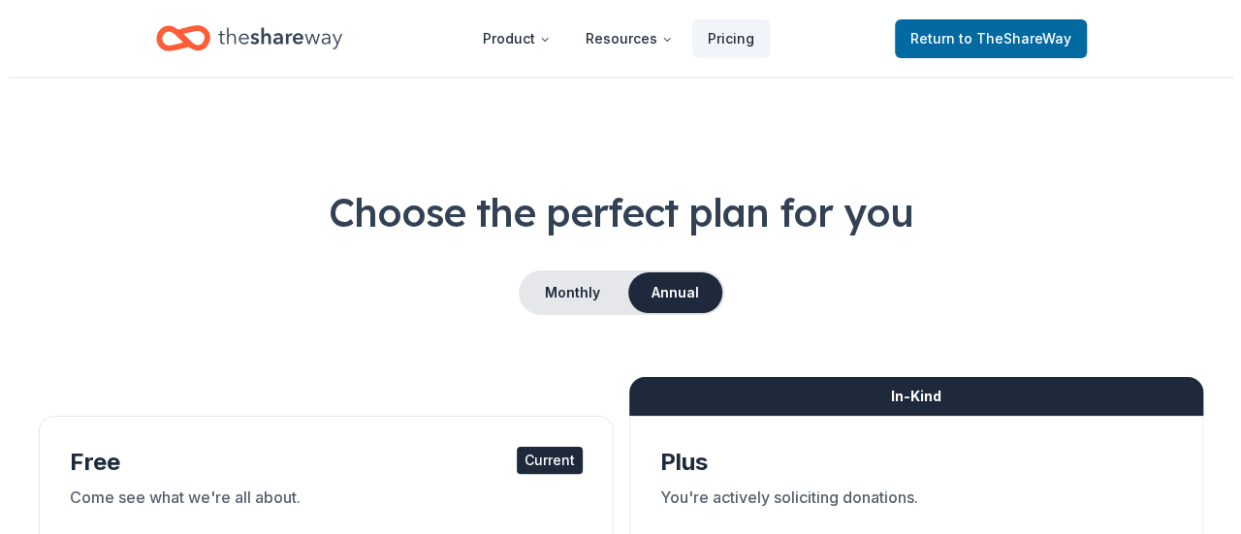
scroll to position [291, 0]
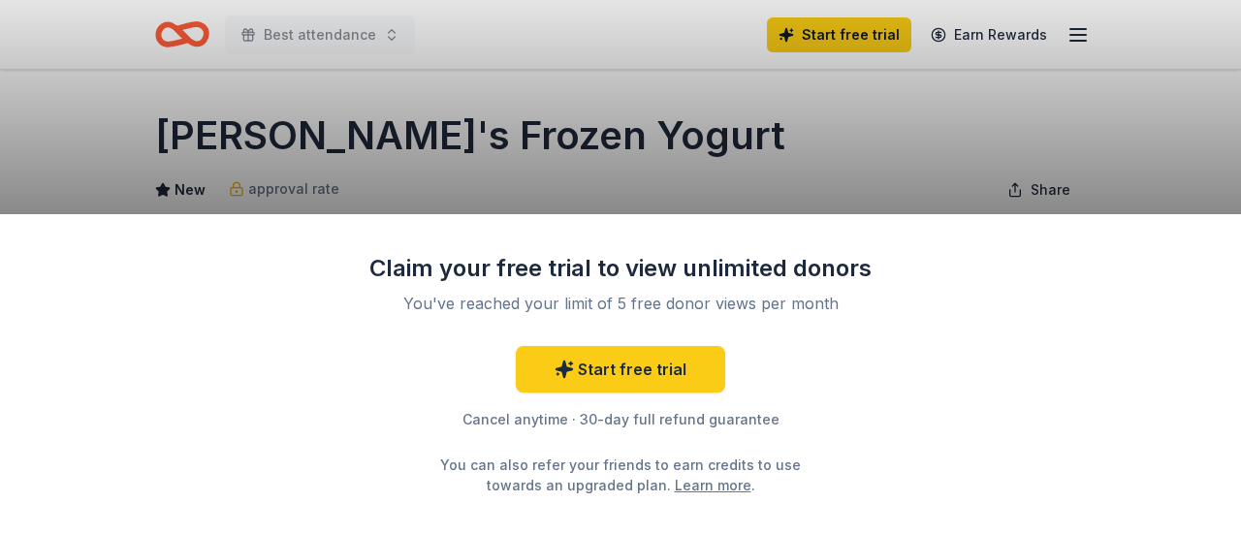
drag, startPoint x: 806, startPoint y: 162, endPoint x: 816, endPoint y: 148, distance: 16.7
click at [812, 155] on div "Claim your free trial to view unlimited donors You've reached your limit of 5 f…" at bounding box center [620, 267] width 1241 height 534
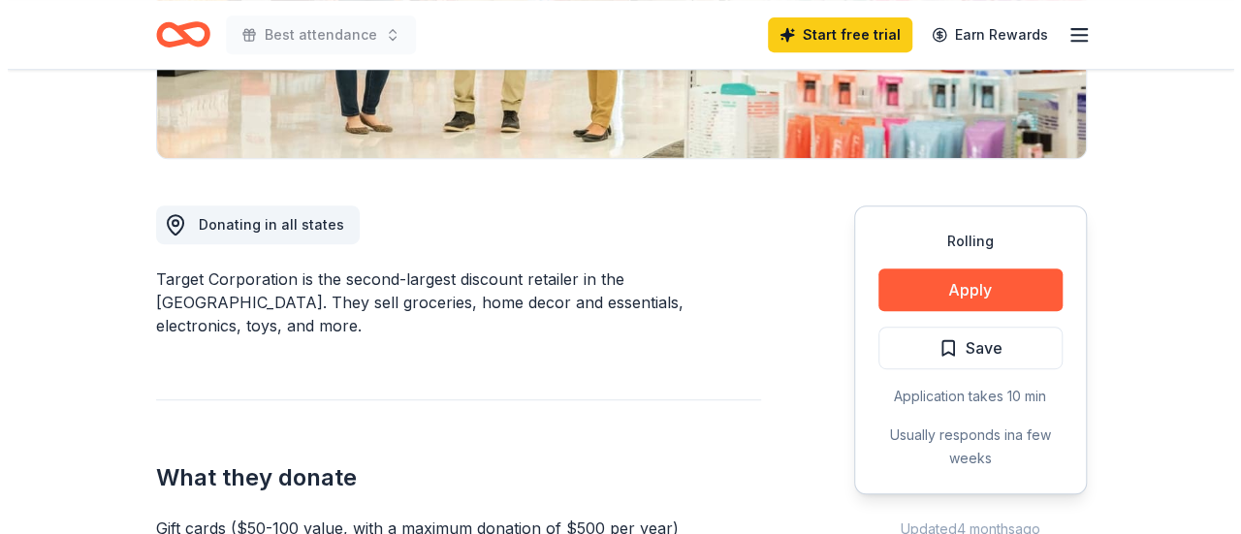
scroll to position [485, 0]
